Goal: Information Seeking & Learning: Learn about a topic

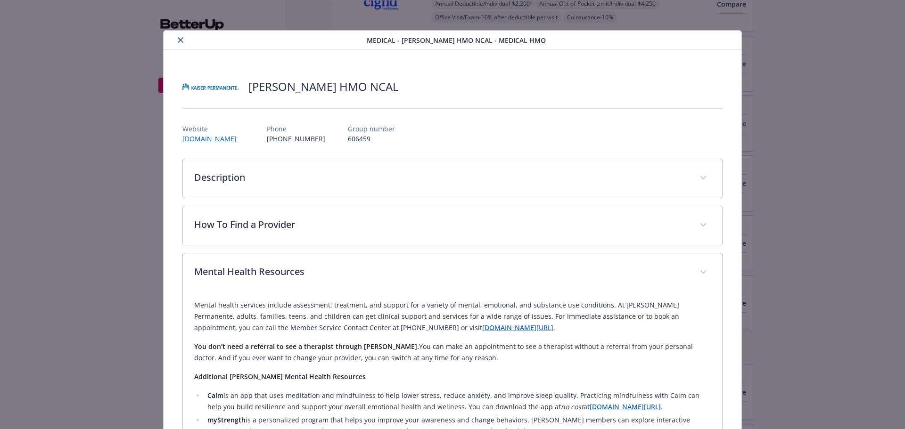
scroll to position [94, 0]
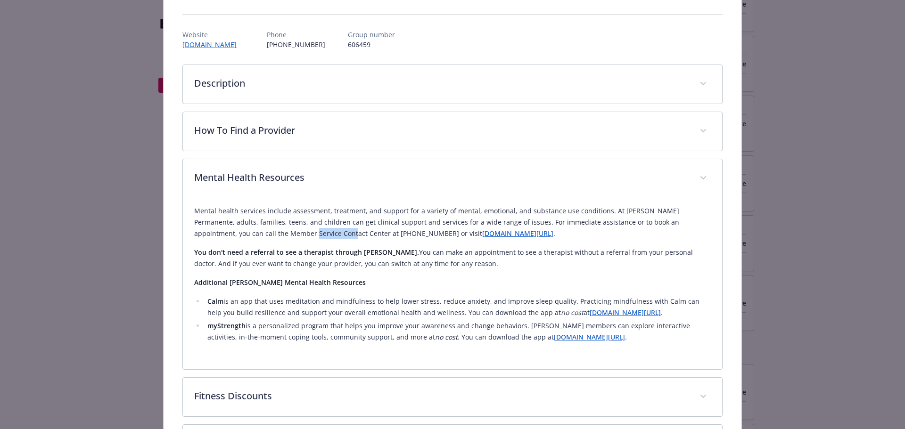
drag, startPoint x: 243, startPoint y: 233, endPoint x: 281, endPoint y: 233, distance: 38.6
click at [281, 233] on p "Mental health services include assessment, treatment, and support for a variety…" at bounding box center [452, 223] width 517 height 34
drag, startPoint x: 300, startPoint y: 233, endPoint x: 328, endPoint y: 233, distance: 28.3
click at [328, 233] on p "Mental health services include assessment, treatment, and support for a variety…" at bounding box center [452, 223] width 517 height 34
drag, startPoint x: 301, startPoint y: 221, endPoint x: 398, endPoint y: 220, distance: 97.1
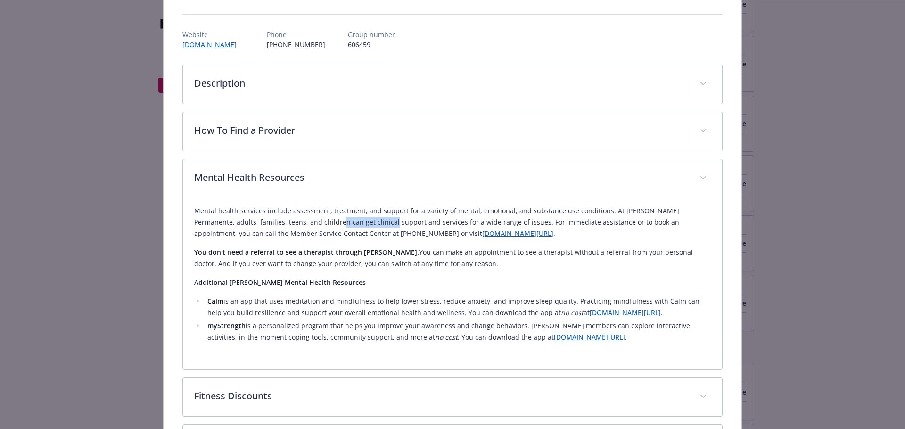
click at [350, 221] on p "Mental health services include assessment, treatment, and support for a variety…" at bounding box center [452, 223] width 517 height 34
drag, startPoint x: 420, startPoint y: 221, endPoint x: 493, endPoint y: 222, distance: 72.6
click at [480, 222] on p "Mental health services include assessment, treatment, and support for a variety…" at bounding box center [452, 223] width 517 height 34
drag, startPoint x: 550, startPoint y: 222, endPoint x: 575, endPoint y: 222, distance: 25.9
click at [557, 222] on p "Mental health services include assessment, treatment, and support for a variety…" at bounding box center [452, 223] width 517 height 34
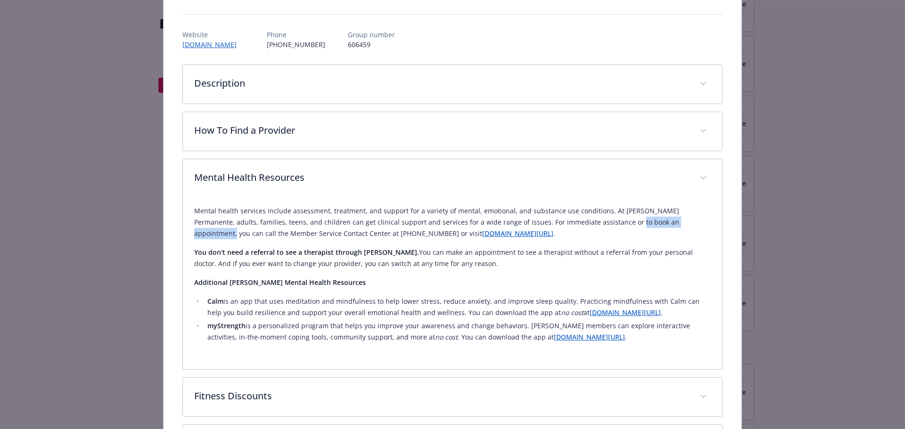
drag, startPoint x: 660, startPoint y: 224, endPoint x: 679, endPoint y: 223, distance: 18.4
click at [663, 224] on p "Mental health services include assessment, treatment, and support for a variety…" at bounding box center [452, 223] width 517 height 34
drag, startPoint x: 236, startPoint y: 210, endPoint x: 303, endPoint y: 211, distance: 67.4
click at [295, 210] on p "Mental health services include assessment, treatment, and support for a variety…" at bounding box center [452, 223] width 517 height 34
drag, startPoint x: 380, startPoint y: 210, endPoint x: 430, endPoint y: 209, distance: 50.0
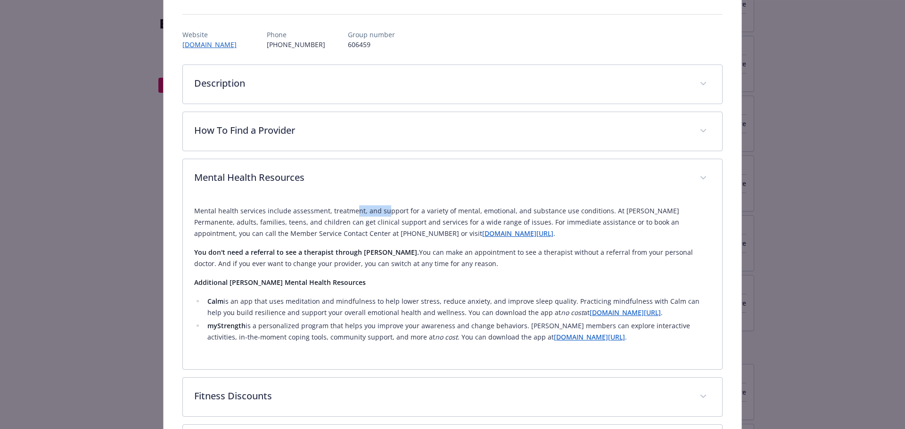
click at [381, 210] on p "Mental health services include assessment, treatment, and support for a variety…" at bounding box center [452, 223] width 517 height 34
drag, startPoint x: 472, startPoint y: 211, endPoint x: 526, endPoint y: 212, distance: 54.7
click at [526, 212] on p "Mental health services include assessment, treatment, and support for a variety…" at bounding box center [452, 223] width 517 height 34
drag, startPoint x: 606, startPoint y: 213, endPoint x: 653, endPoint y: 211, distance: 46.7
click at [634, 213] on p "Mental health services include assessment, treatment, and support for a variety…" at bounding box center [452, 223] width 517 height 34
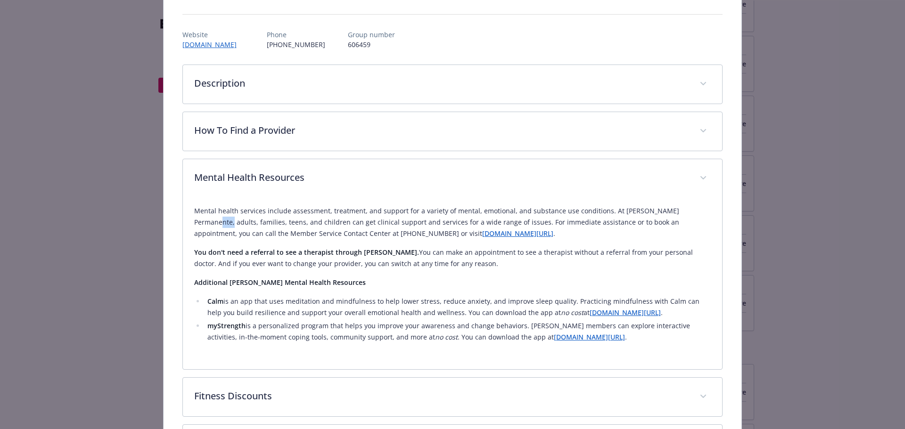
click at [691, 210] on p "Mental health services include assessment, treatment, and support for a variety…" at bounding box center [452, 223] width 517 height 34
drag, startPoint x: 543, startPoint y: 209, endPoint x: 532, endPoint y: 211, distance: 11.0
click at [535, 211] on p "Mental health services include assessment, treatment, and support for a variety…" at bounding box center [452, 223] width 517 height 34
click at [243, 301] on li "Calm is an app that uses meditation and mindfulness to help lower stress, reduc…" at bounding box center [458, 307] width 507 height 23
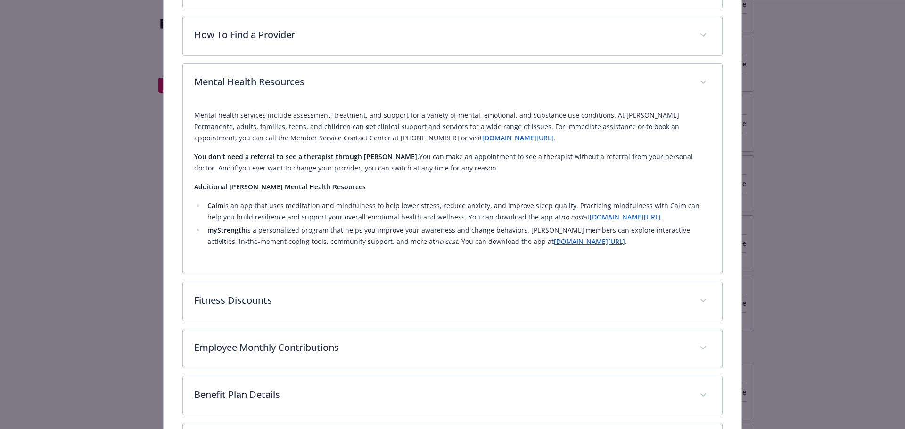
scroll to position [236, 0]
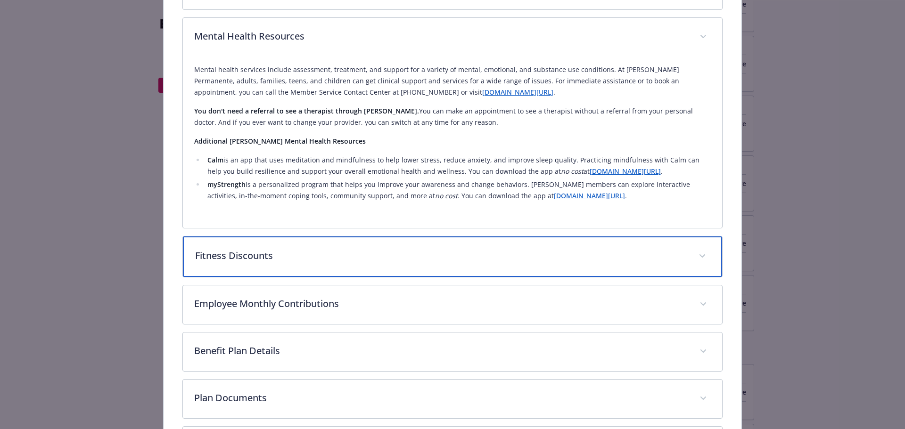
click at [699, 256] on icon "details for plan Medical - Kaiser HMO NCAL - Medical HMO" at bounding box center [702, 257] width 6 height 4
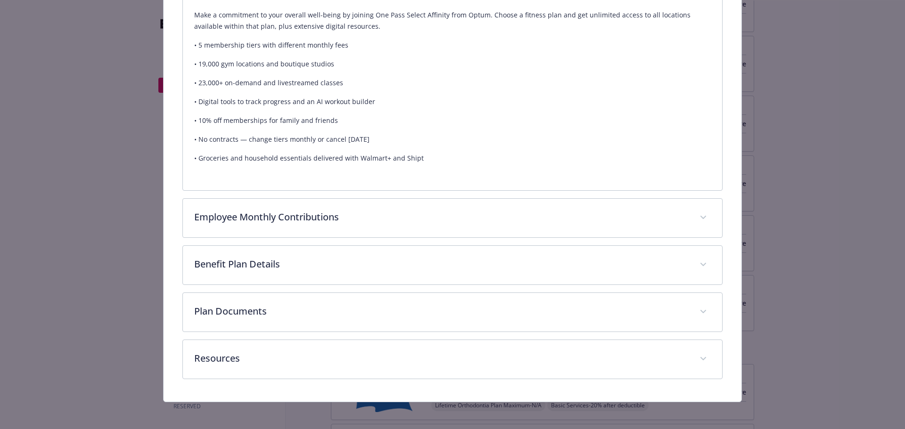
scroll to position [533, 0]
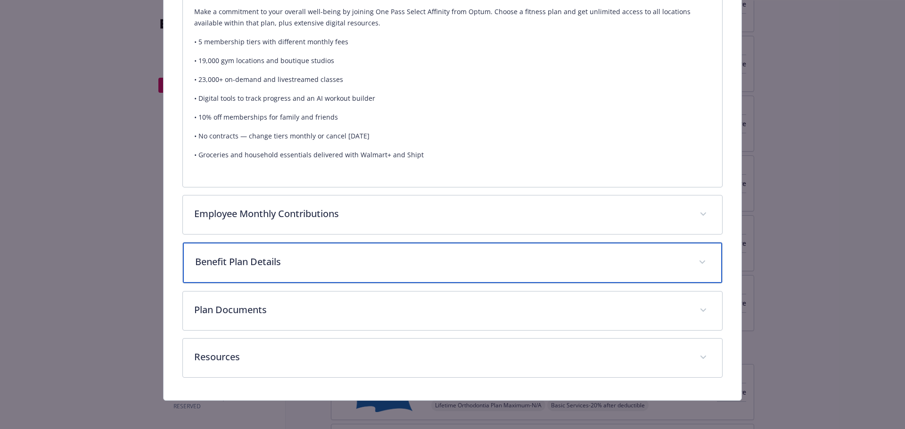
click at [695, 256] on span "details for plan Medical - Kaiser HMO NCAL - Medical HMO" at bounding box center [702, 262] width 15 height 15
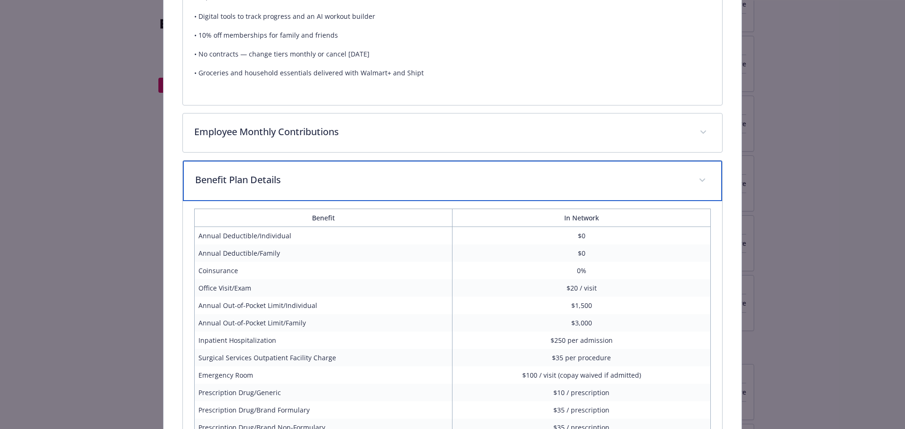
scroll to position [531, 0]
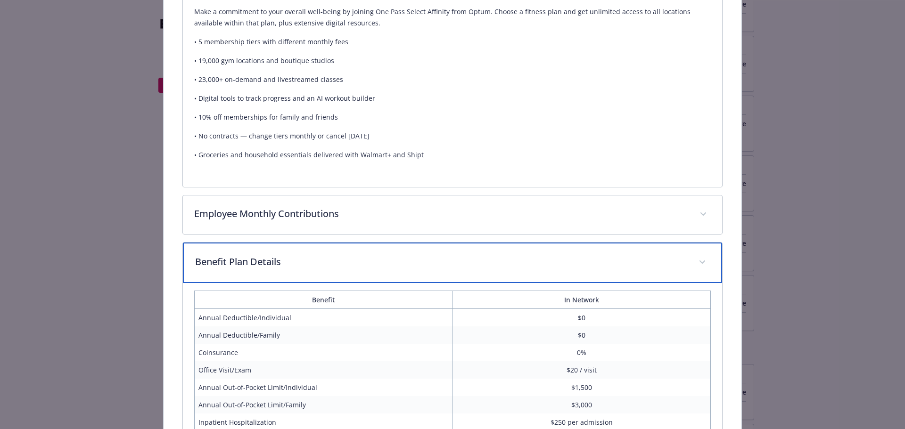
click at [284, 267] on p "Benefit Plan Details" at bounding box center [441, 262] width 493 height 14
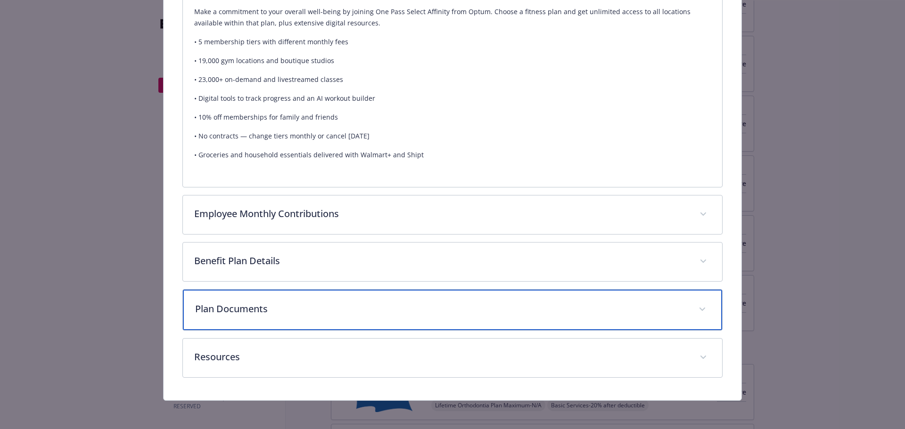
click at [328, 314] on p "Plan Documents" at bounding box center [441, 309] width 493 height 14
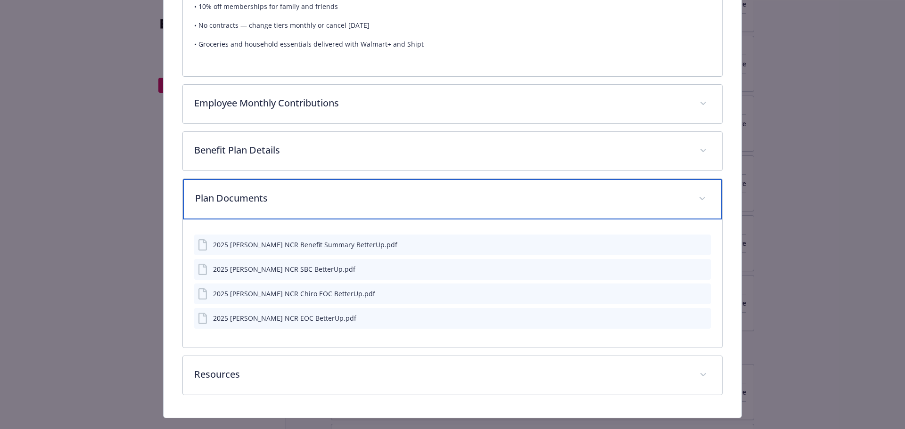
scroll to position [661, 0]
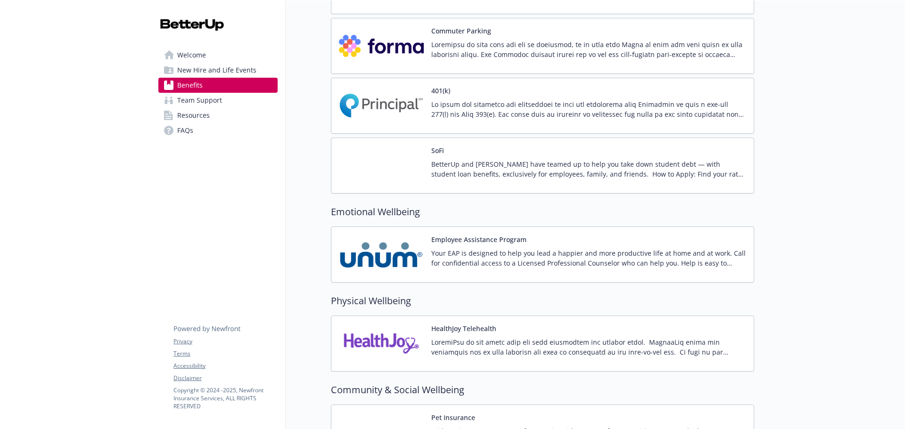
scroll to position [1697, 0]
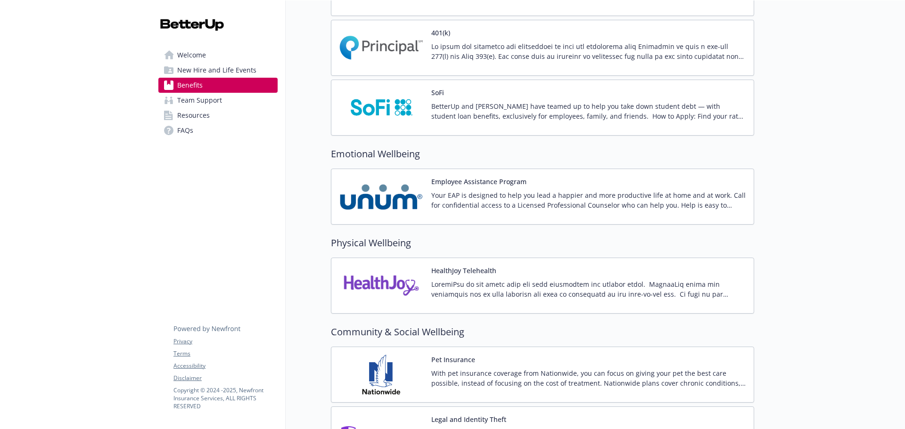
drag, startPoint x: 599, startPoint y: 199, endPoint x: 594, endPoint y: 202, distance: 5.9
click at [598, 199] on p "Your EAP is designed to help you lead a happier and more productive life at hom…" at bounding box center [588, 200] width 315 height 20
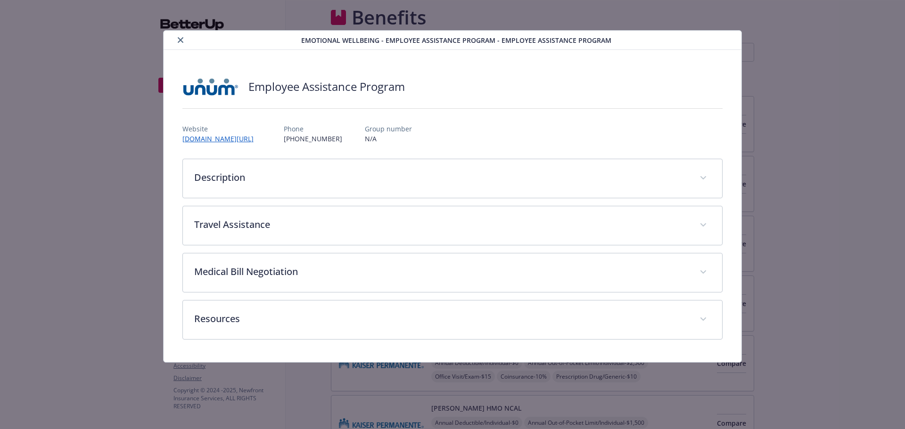
scroll to position [1697, 0]
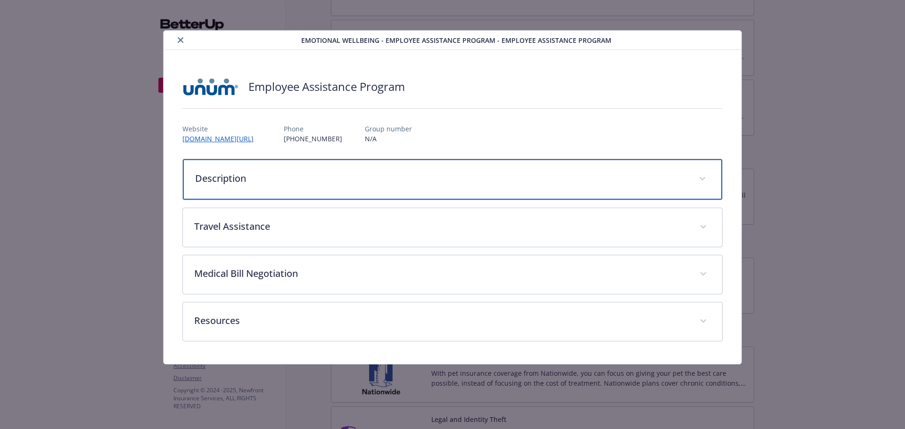
click at [668, 184] on p "Description" at bounding box center [441, 179] width 493 height 14
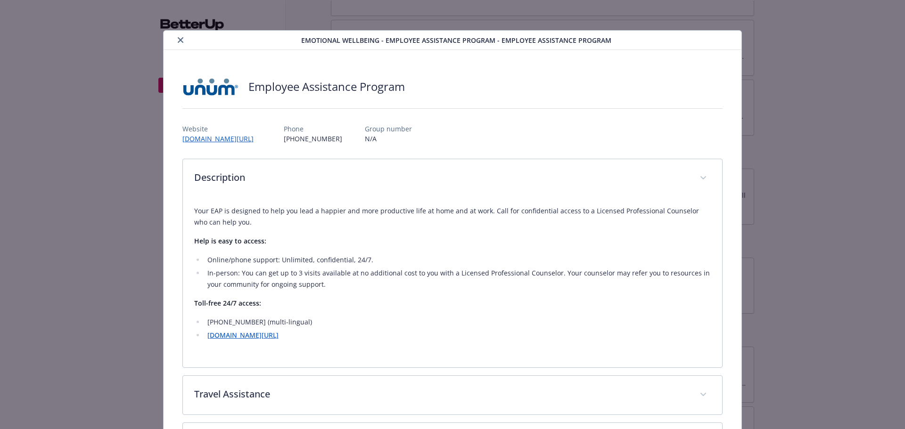
click at [178, 41] on icon "close" at bounding box center [181, 40] width 6 height 6
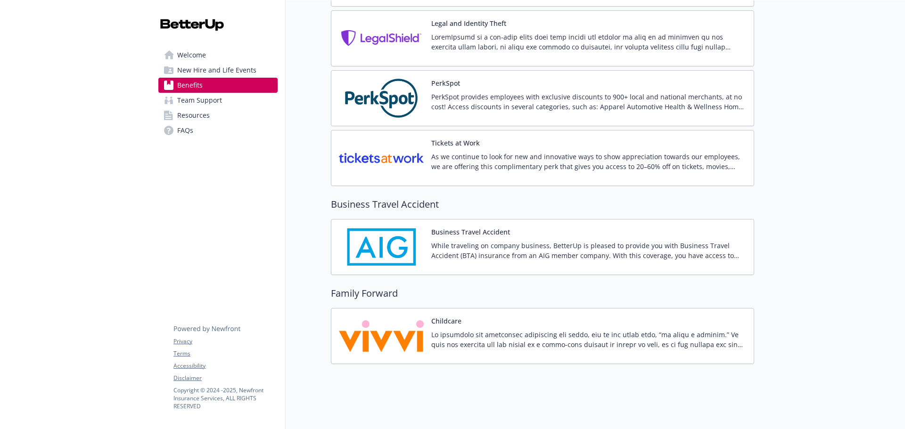
scroll to position [2104, 0]
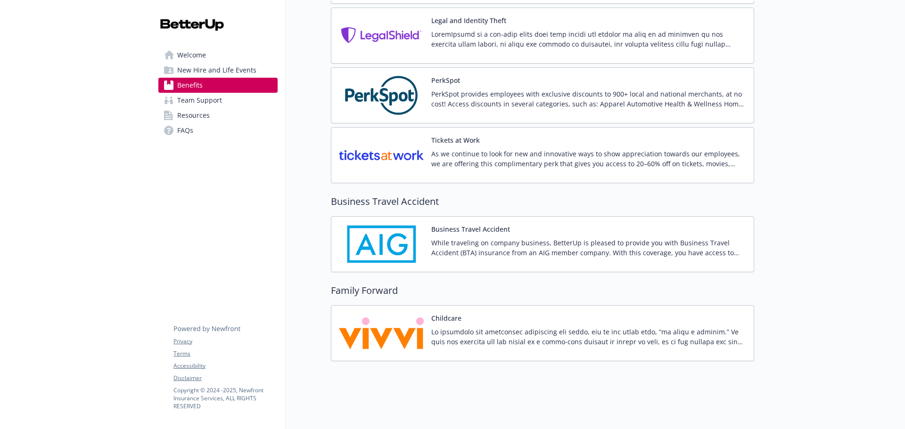
click at [599, 327] on p at bounding box center [588, 337] width 315 height 20
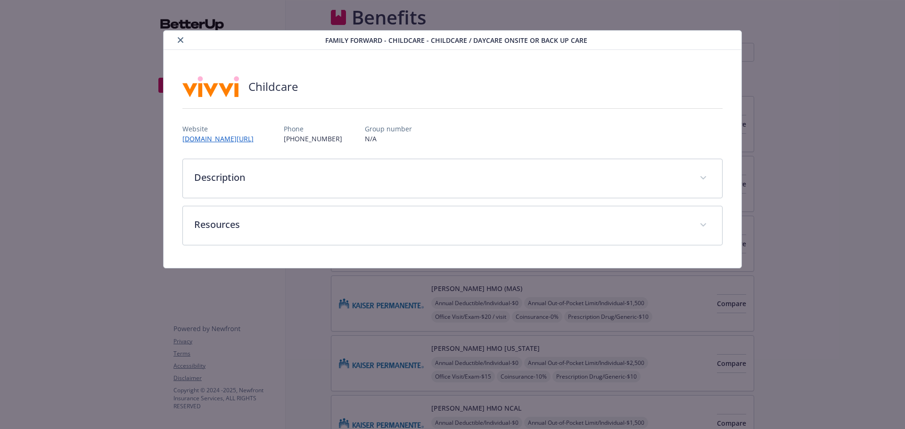
scroll to position [2104, 0]
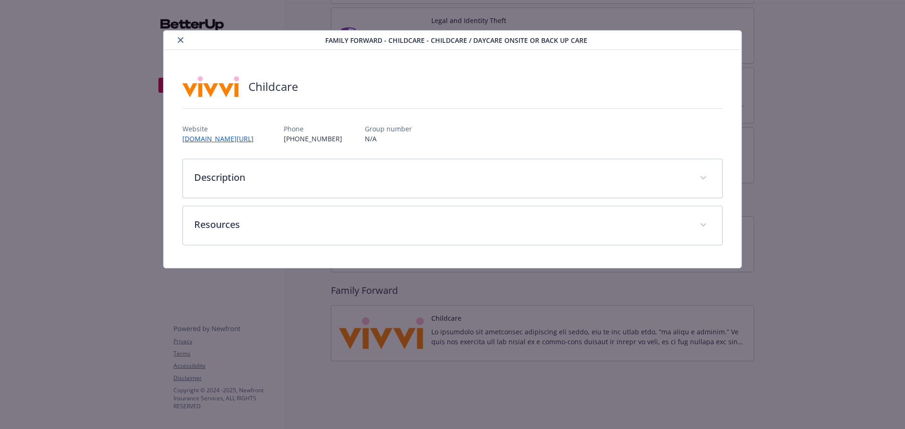
drag, startPoint x: 823, startPoint y: 68, endPoint x: 817, endPoint y: 69, distance: 6.6
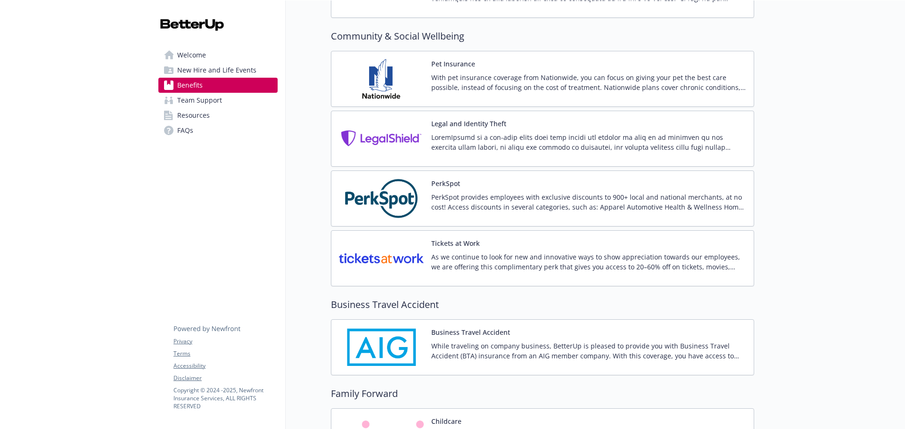
scroll to position [1915, 0]
